Goal: Book appointment/travel/reservation

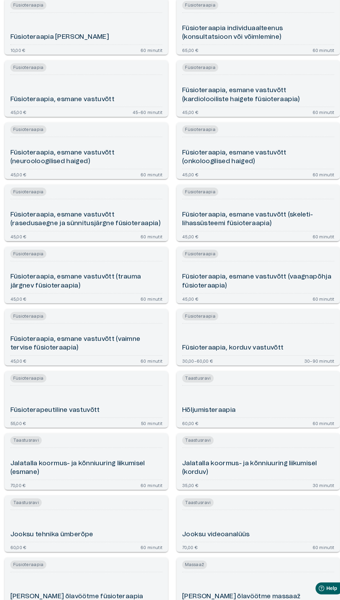
scroll to position [603, 0]
click at [85, 272] on font "Füsioteraapia, esmane vastuvõtt (trauma järgnev füsioteraapia)" at bounding box center [75, 277] width 128 height 15
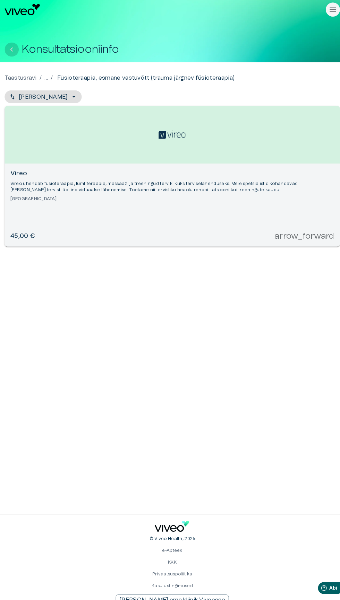
click at [17, 49] on button "Tagasi" at bounding box center [13, 49] width 14 height 14
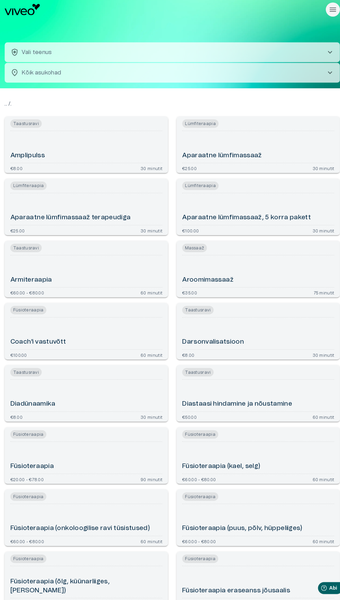
scroll to position [671, 0]
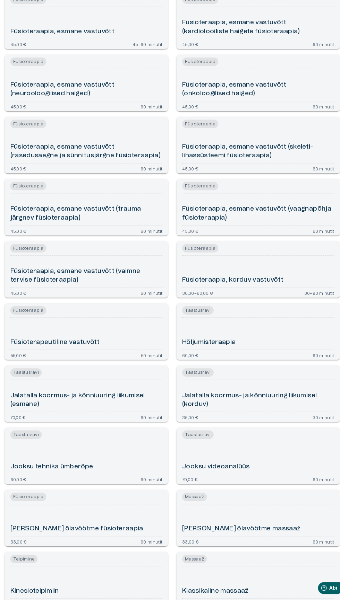
click at [93, 207] on font "Füsioteraapia, esmane vastuvõtt (trauma järgnev füsioteraapia)" at bounding box center [75, 209] width 128 height 15
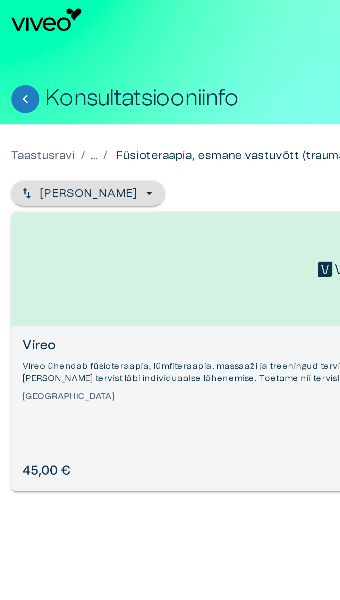
click at [72, 95] on icon "button" at bounding box center [73, 95] width 3 height 1
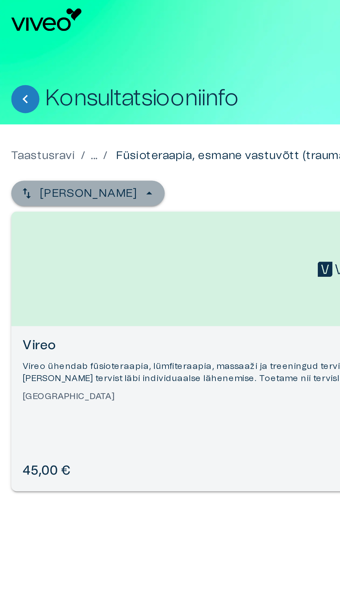
click at [58, 97] on font "[PERSON_NAME]" at bounding box center [43, 96] width 48 height 6
click at [47, 94] on font "[PERSON_NAME]" at bounding box center [43, 96] width 48 height 6
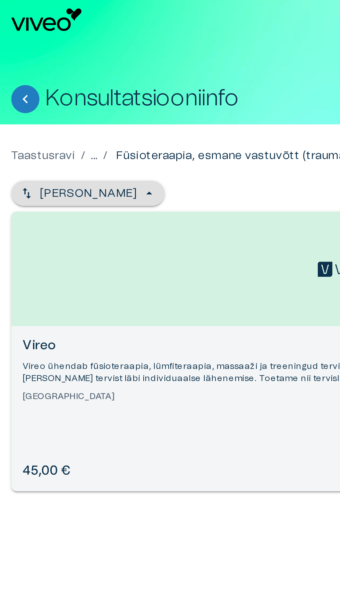
click at [72, 97] on button "[PERSON_NAME]" at bounding box center [44, 95] width 76 height 12
click at [17, 95] on button "[PERSON_NAME]" at bounding box center [44, 95] width 76 height 12
click at [26, 79] on font "Taastusravi" at bounding box center [22, 77] width 32 height 6
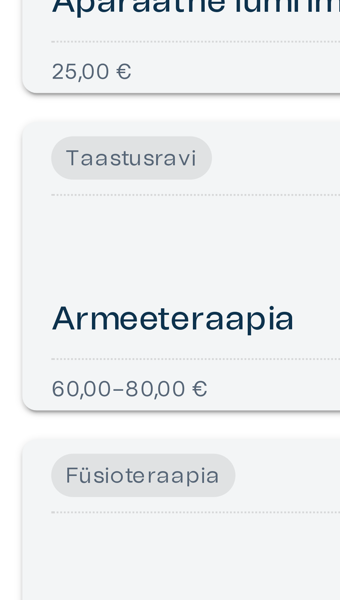
scroll to position [2, 0]
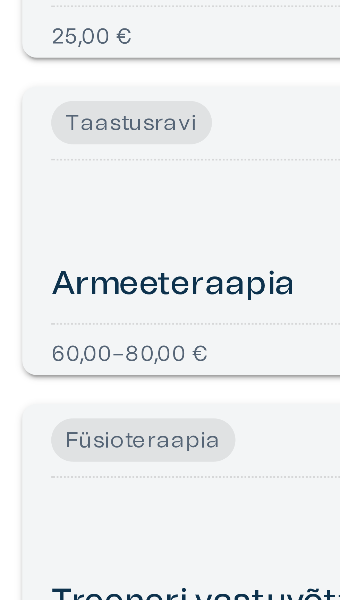
click at [42, 272] on font "Armeeteraapia" at bounding box center [34, 273] width 47 height 6
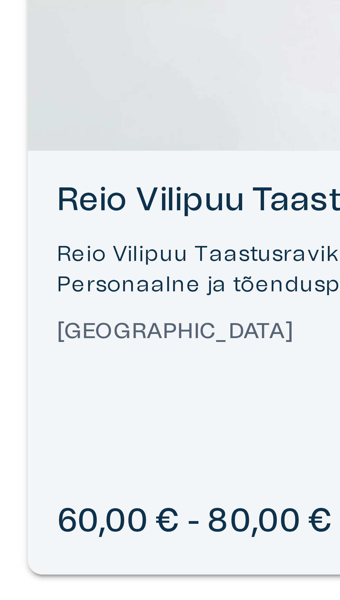
click at [36, 173] on font "Reio Vilipuu Taastusravikliinik" at bounding box center [56, 170] width 90 height 6
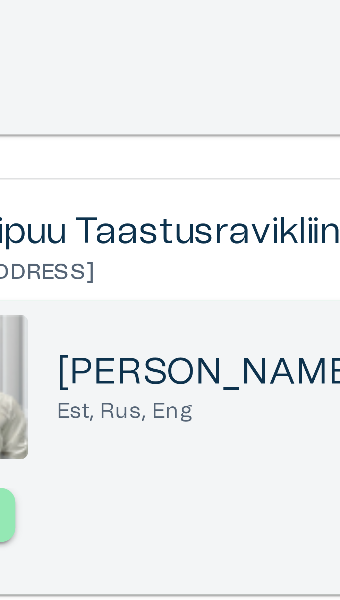
click at [69, 272] on font "[PERSON_NAME]" at bounding box center [76, 272] width 59 height 7
click at [66, 274] on font "[PERSON_NAME]" at bounding box center [76, 272] width 59 height 7
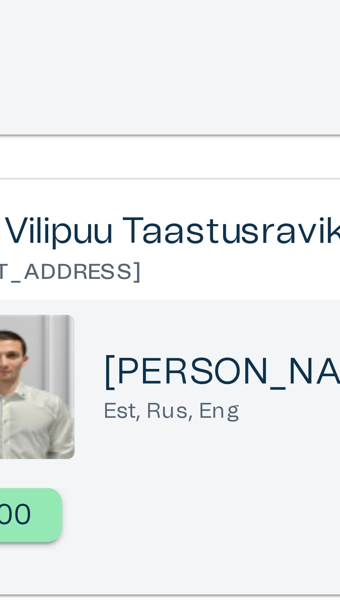
click at [62, 247] on font "Reio Vilipuu Taastusravikliinik" at bounding box center [59, 245] width 96 height 7
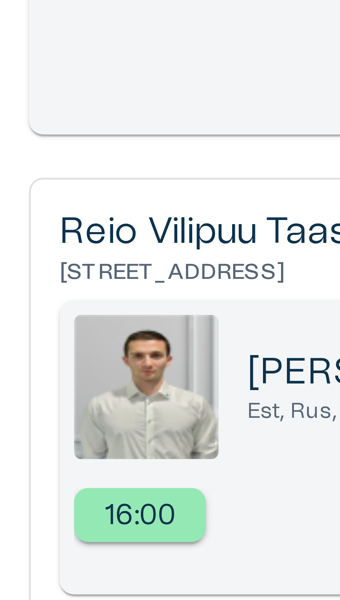
click at [30, 277] on img at bounding box center [28, 276] width 28 height 28
click at [29, 300] on font "16:00" at bounding box center [27, 300] width 14 height 6
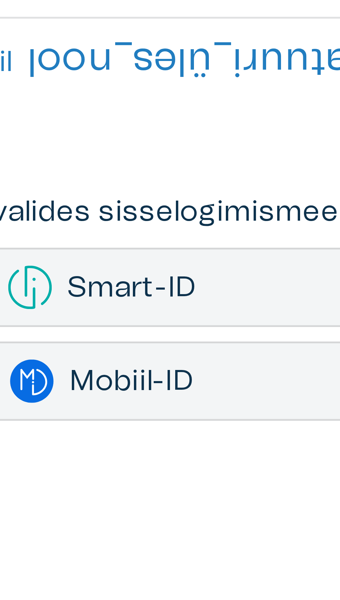
click at [186, 231] on font "Mobiil-ID" at bounding box center [181, 232] width 24 height 6
click at [184, 233] on font "Mobiil-ID" at bounding box center [181, 232] width 24 height 6
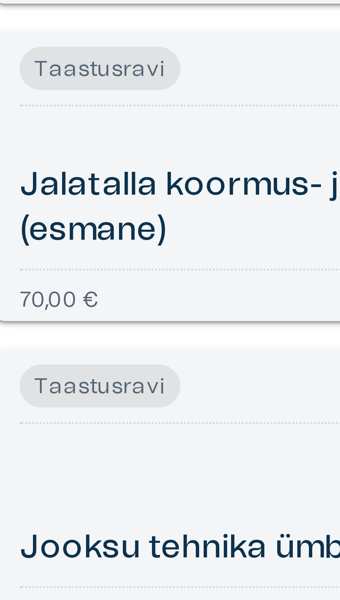
scroll to position [1023, 0]
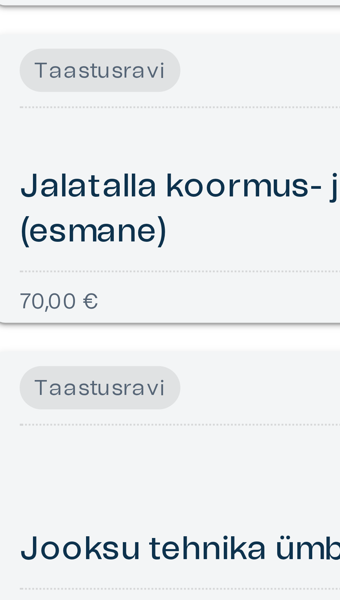
click at [54, 55] on div "70,00 € 60 minutit" at bounding box center [85, 57] width 149 height 4
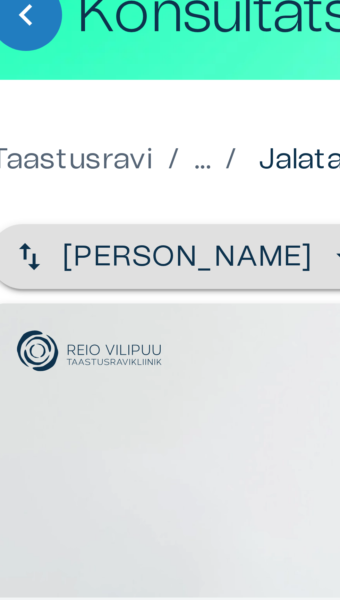
click at [70, 96] on icon "button" at bounding box center [73, 95] width 7 height 7
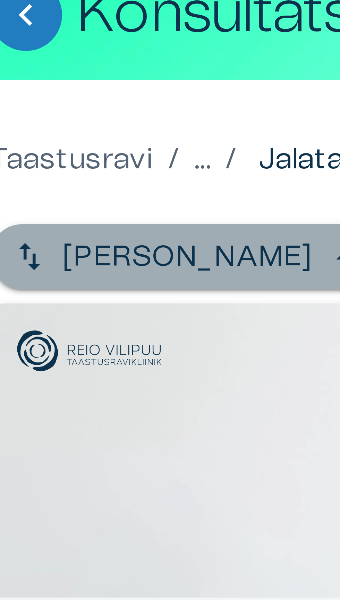
click at [70, 95] on icon "button" at bounding box center [73, 95] width 7 height 7
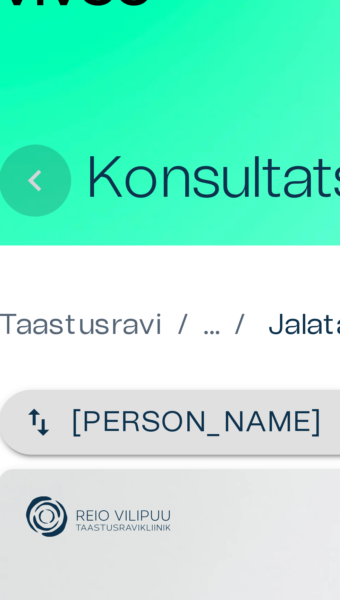
click at [14, 49] on icon "Tagasi" at bounding box center [12, 49] width 8 height 8
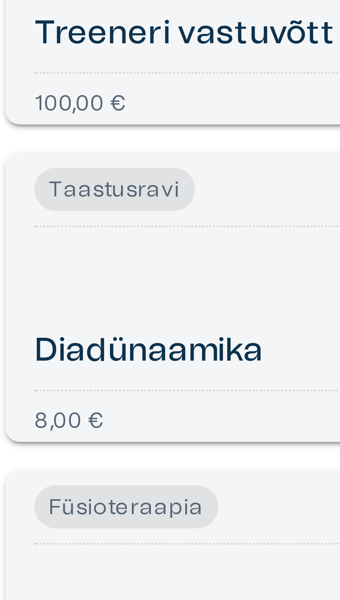
scroll to position [328, 0]
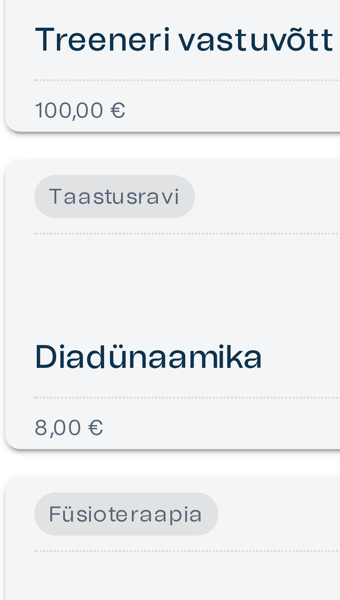
click at [44, 67] on font "Diadünaamika" at bounding box center [33, 69] width 44 height 6
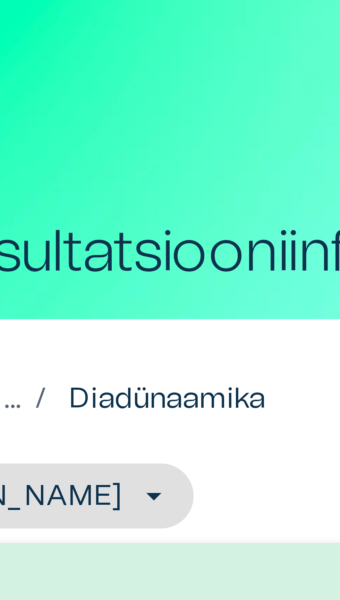
click at [79, 78] on font "Diadünaamika" at bounding box center [76, 77] width 38 height 6
click at [76, 78] on font "Diadünaamika" at bounding box center [76, 77] width 38 height 6
click at [78, 77] on font "Diadünaamika" at bounding box center [76, 77] width 38 height 6
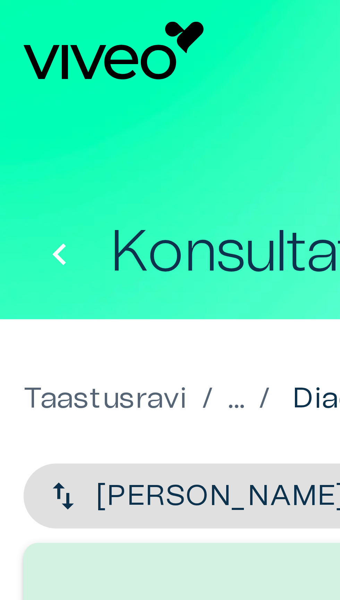
click at [17, 51] on button "Tagasi" at bounding box center [13, 49] width 14 height 14
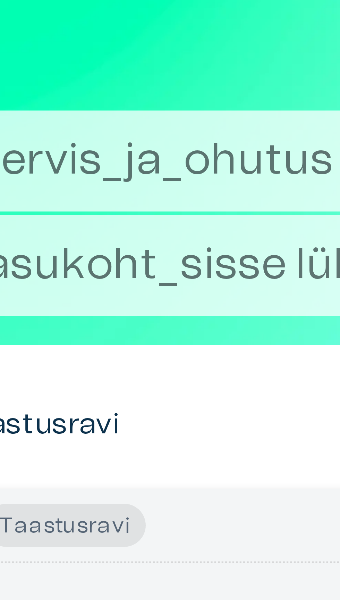
scroll to position [19, 0]
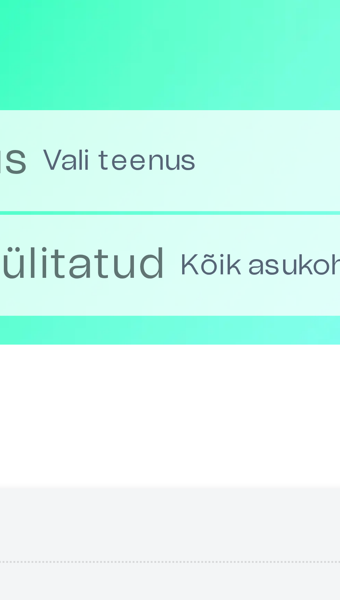
click at [99, 32] on font "Vali teenus" at bounding box center [96, 32] width 30 height 6
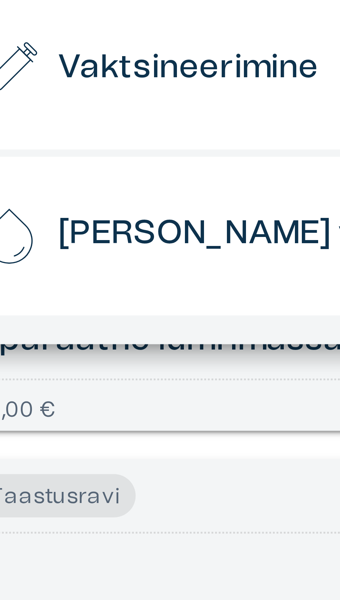
click at [58, 202] on div at bounding box center [170, 300] width 340 height 600
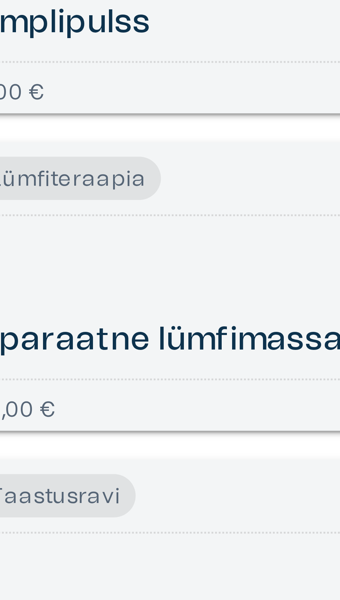
scroll to position [0, 0]
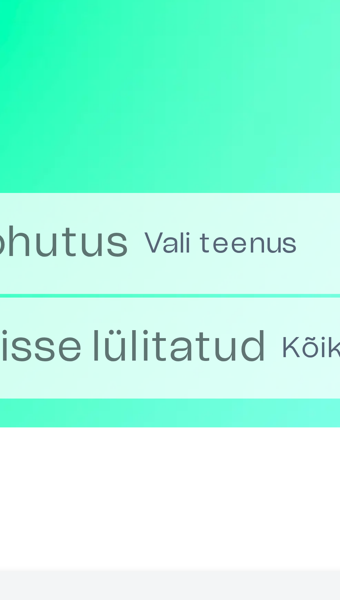
click at [101, 49] on font "Vali teenus" at bounding box center [96, 52] width 30 height 6
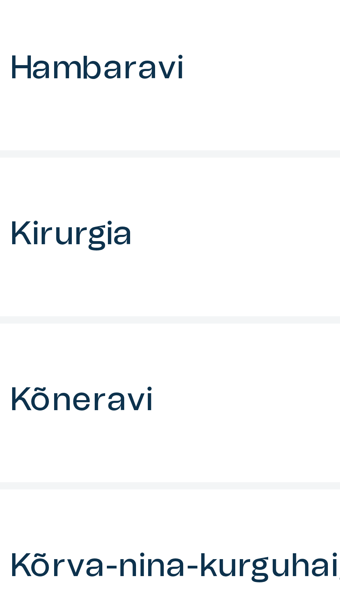
scroll to position [84, 0]
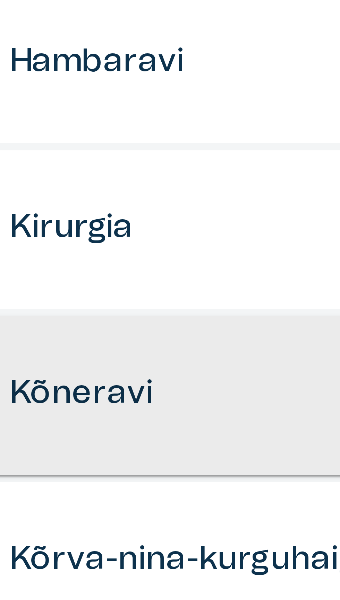
click at [54, 155] on font "Kõneravi" at bounding box center [40, 154] width 27 height 6
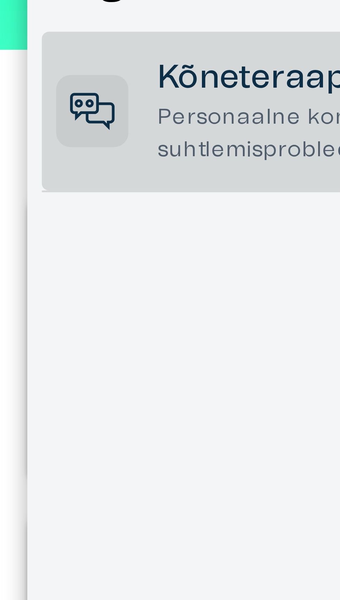
click at [19, 98] on icon at bounding box center [16, 98] width 5 height 5
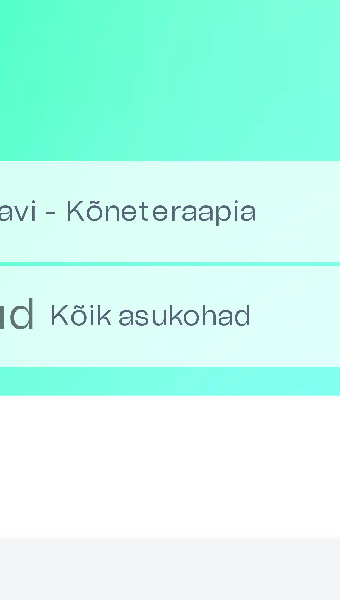
click at [133, 72] on body "Hindame teie privaatsust Kasutame küpsiseid teie sirvimiskogemuse parandamiseks…" at bounding box center [170, 300] width 340 height 600
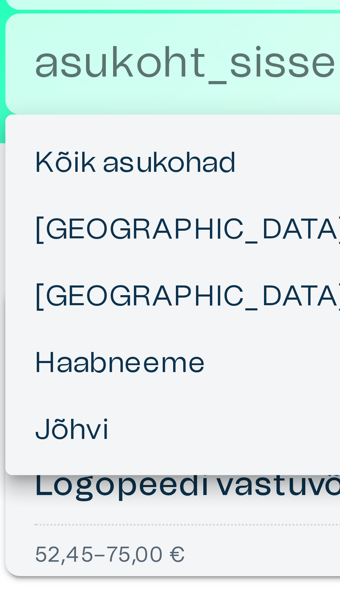
click at [34, 128] on font "Haabneeme" at bounding box center [27, 129] width 33 height 6
type input "**********"
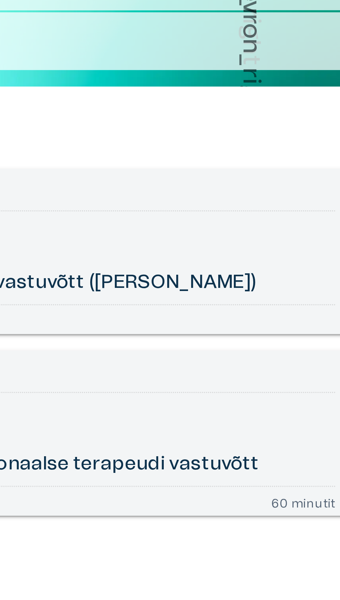
click at [297, 185] on div "Kõneteraapia" at bounding box center [254, 182] width 149 height 8
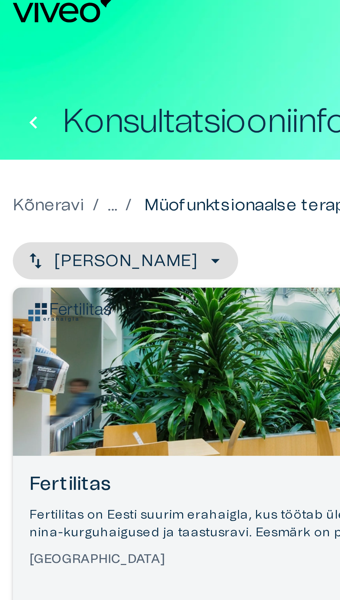
click at [16, 50] on icon "Tagasi" at bounding box center [12, 49] width 8 height 8
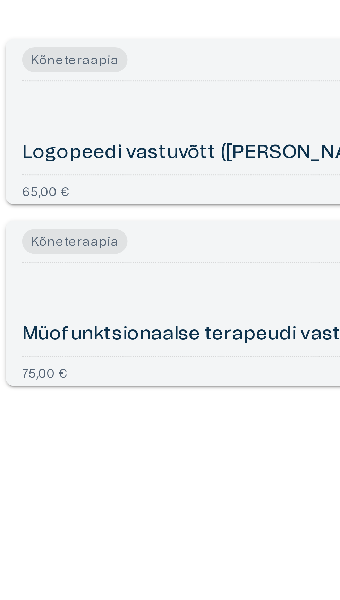
click at [262, 213] on font "Müofunktsionaalse terapeudi vastuvõtt" at bounding box center [242, 214] width 124 height 6
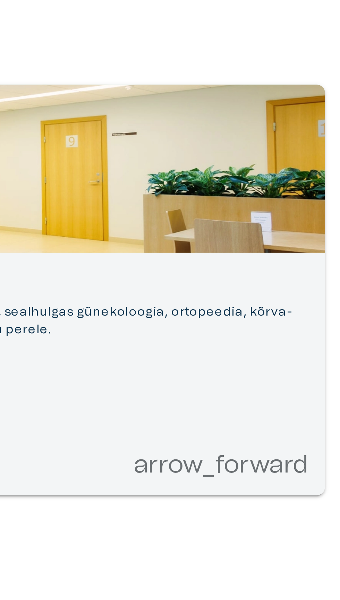
click at [304, 234] on font "arrow_forward" at bounding box center [299, 232] width 59 height 8
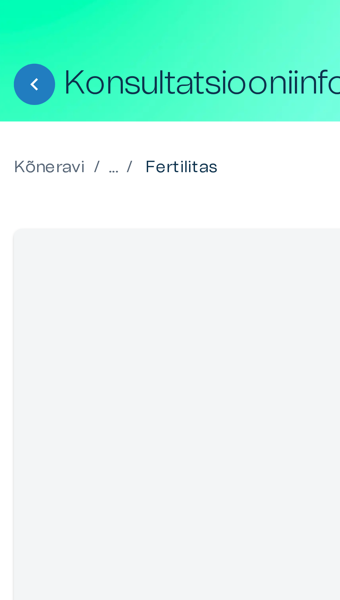
click at [43, 77] on div "... /" at bounding box center [42, 76] width 10 height 8
click at [63, 76] on font "Fertilitas" at bounding box center [62, 77] width 25 height 6
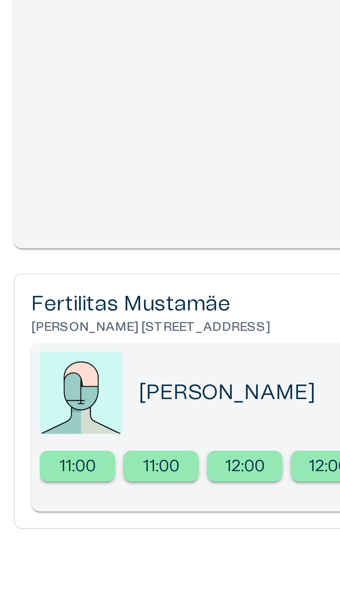
click at [75, 274] on font "[PERSON_NAME]" at bounding box center [76, 275] width 59 height 7
click at [68, 276] on font "[PERSON_NAME]" at bounding box center [76, 275] width 59 height 7
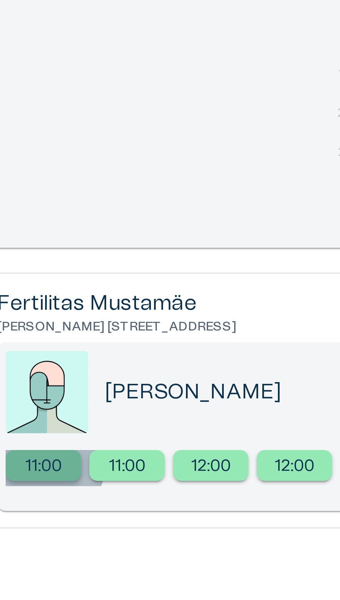
click at [30, 302] on font "11:00" at bounding box center [27, 300] width 12 height 6
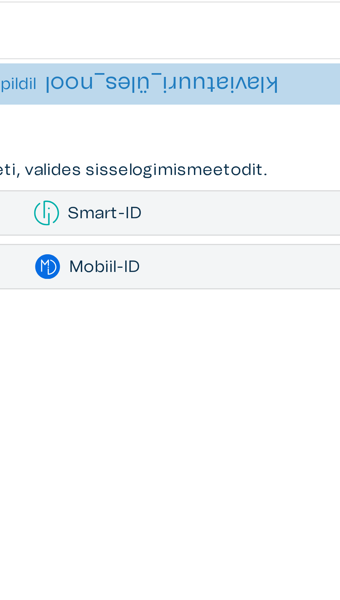
click at [219, 173] on font "klaviatuuri_üles_nool" at bounding box center [200, 171] width 78 height 8
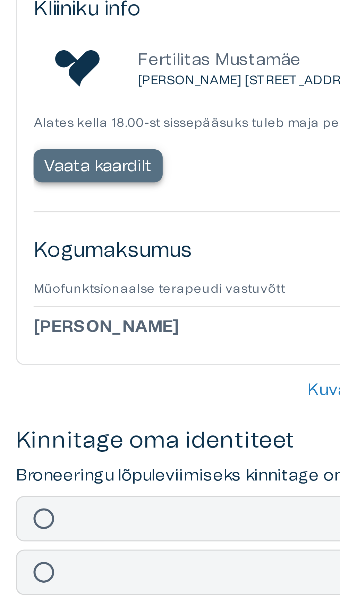
click at [37, 256] on font "Vaata kaardilt" at bounding box center [33, 257] width 36 height 6
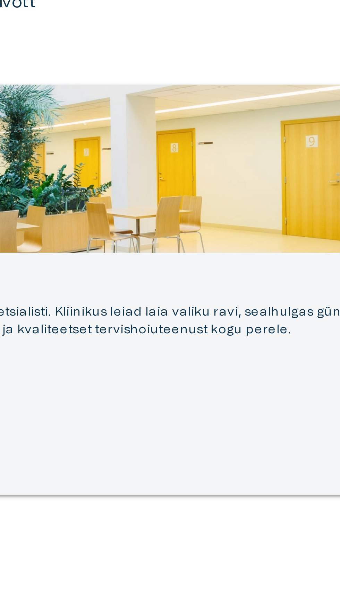
click at [253, 194] on h6 "[GEOGRAPHIC_DATA]" at bounding box center [169, 196] width 317 height 6
